Goal: Find specific page/section: Find specific page/section

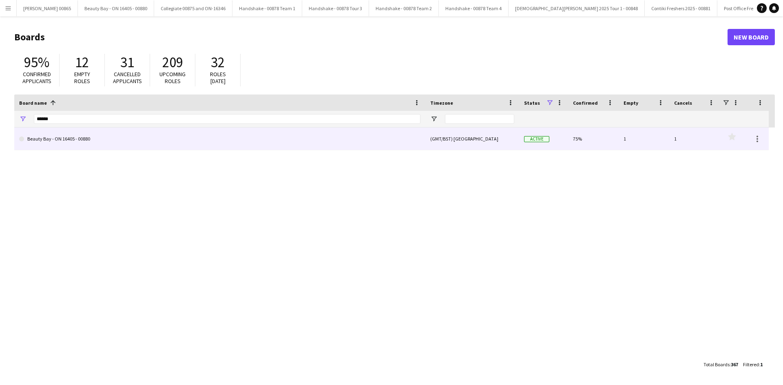
click at [86, 146] on link "Beauty Bay - ON 16405 - 00880" at bounding box center [219, 139] width 401 height 23
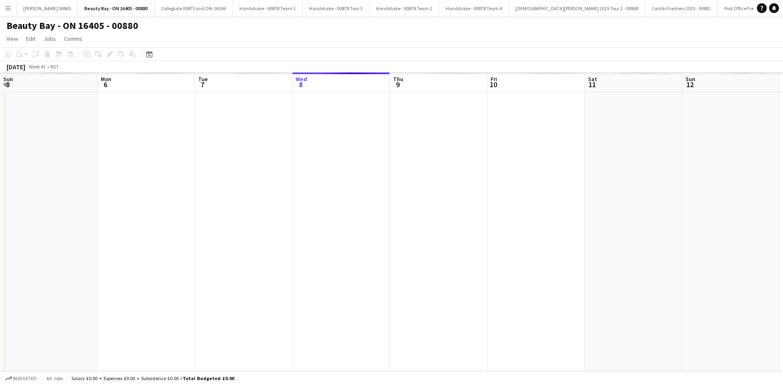
scroll to position [0, 195]
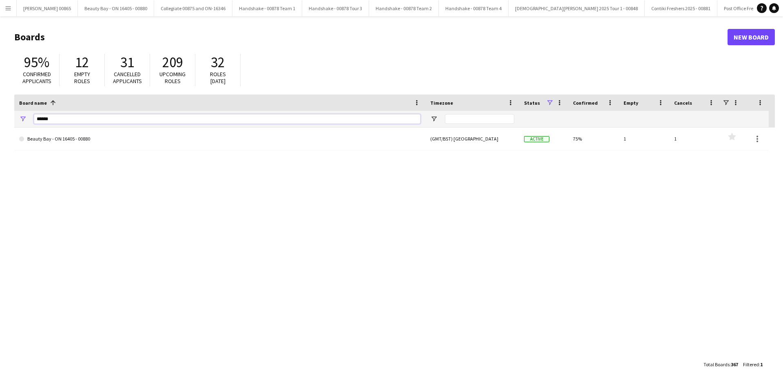
click at [124, 116] on input "******" at bounding box center [227, 119] width 386 height 10
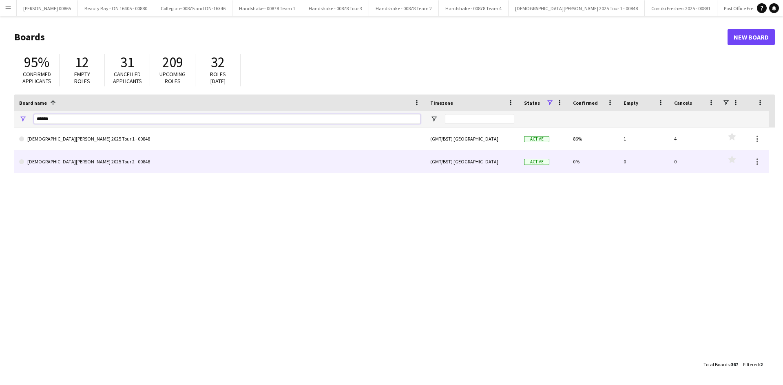
type input "******"
click at [98, 173] on div "[DEMOGRAPHIC_DATA][PERSON_NAME] 2025 Tour 2 - 00848 (GMT/BST) [GEOGRAPHIC_DATA]…" at bounding box center [391, 161] width 754 height 23
click at [98, 165] on link "[DEMOGRAPHIC_DATA][PERSON_NAME] 2025 Tour 2 - 00848" at bounding box center [219, 161] width 401 height 23
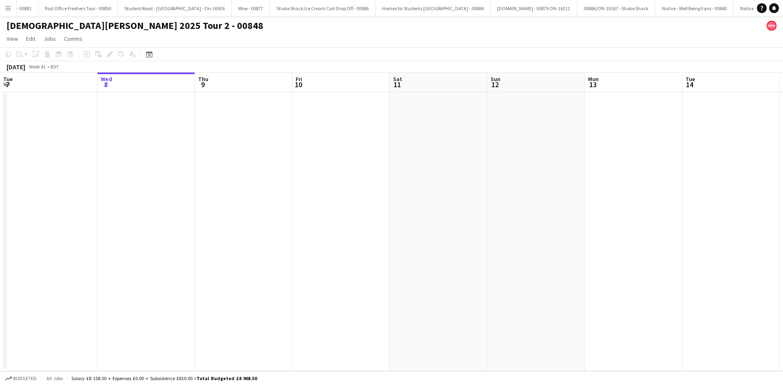
scroll to position [0, 689]
drag, startPoint x: 368, startPoint y: 223, endPoint x: 648, endPoint y: 223, distance: 280.1
click at [733, 223] on app-calendar-viewport "Sun 5 Mon 6 Tue 7 Wed 8 Thu 9 Fri 10 Sat 11 Sun 12 Mon 13 Tue 14 Wed 15 Thu 16 …" at bounding box center [391, 222] width 783 height 299
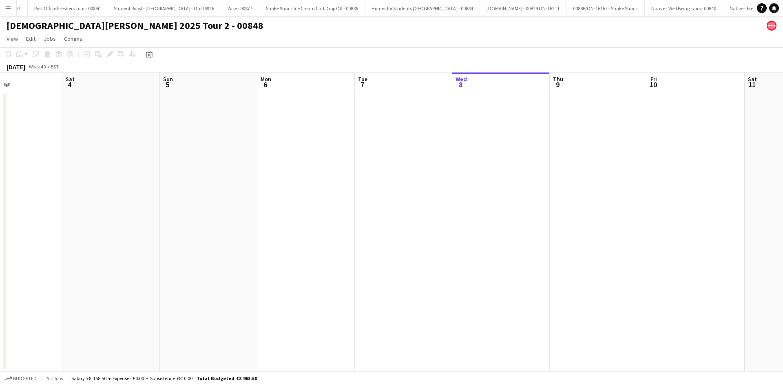
drag, startPoint x: 329, startPoint y: 223, endPoint x: 514, endPoint y: 217, distance: 184.8
click at [514, 217] on app-calendar-viewport "Wed 1 Thu 2 Fri 3 Sat 4 Sun 5 Mon 6 Tue 7 Wed 8 Thu 9 Fri 10 Sat 11 Sun 12 Mon …" at bounding box center [391, 222] width 783 height 299
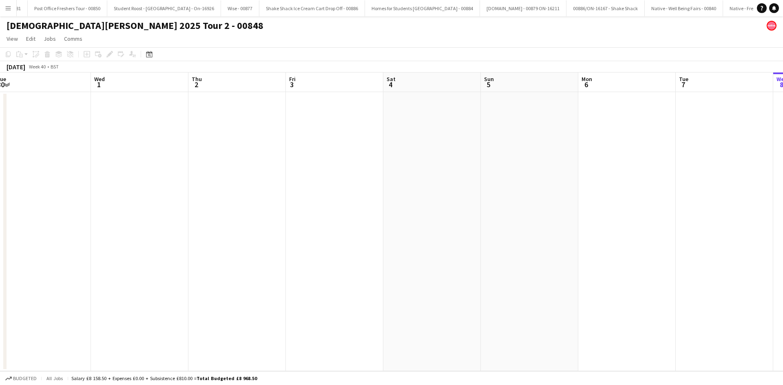
drag, startPoint x: 363, startPoint y: 219, endPoint x: 60, endPoint y: 113, distance: 321.3
click at [336, 219] on app-calendar-viewport "Sun 28 3/3 1 Job Mon 29 3/3 1 Job Tue 30 Wed 1 Thu 2 Fri 3 Sat 4 Sun 5 Mon 6 Tu…" at bounding box center [391, 222] width 783 height 299
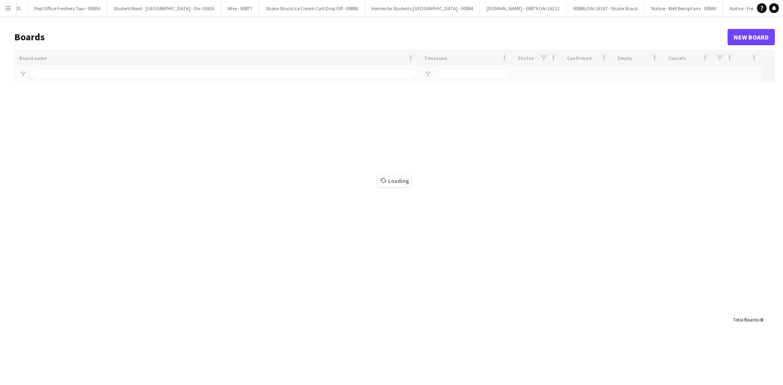
type input "******"
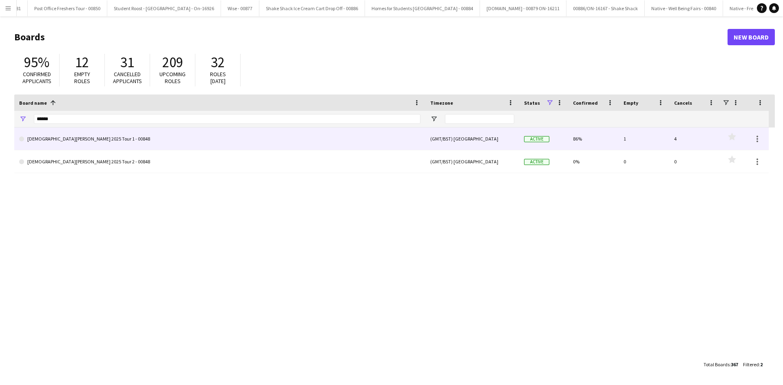
click at [72, 141] on link "[DEMOGRAPHIC_DATA][PERSON_NAME] 2025 Tour 1 - 00848" at bounding box center [219, 139] width 401 height 23
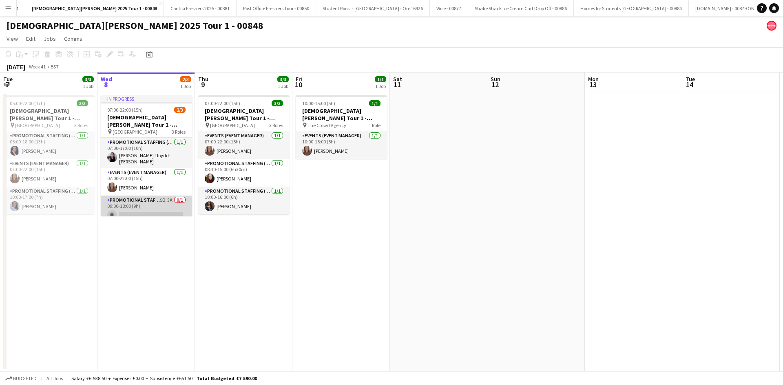
scroll to position [5, 0]
click at [159, 203] on app-card-role "Promotional Staffing (Brand Ambassadors) 9I 5A 0/1 09:00-18:00 (9h) single-neut…" at bounding box center [146, 205] width 91 height 28
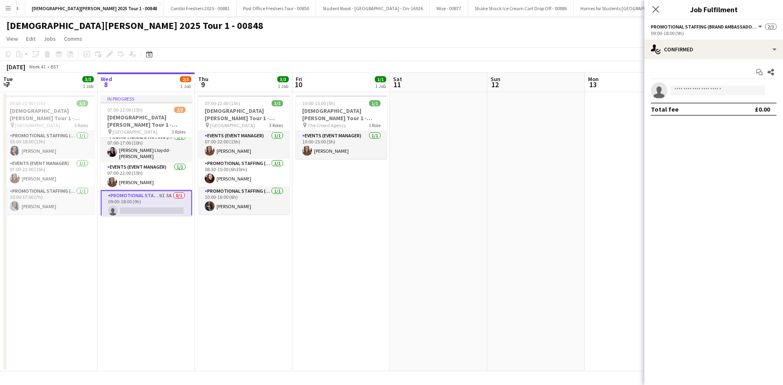
scroll to position [7, 0]
